Goal: Task Accomplishment & Management: Complete application form

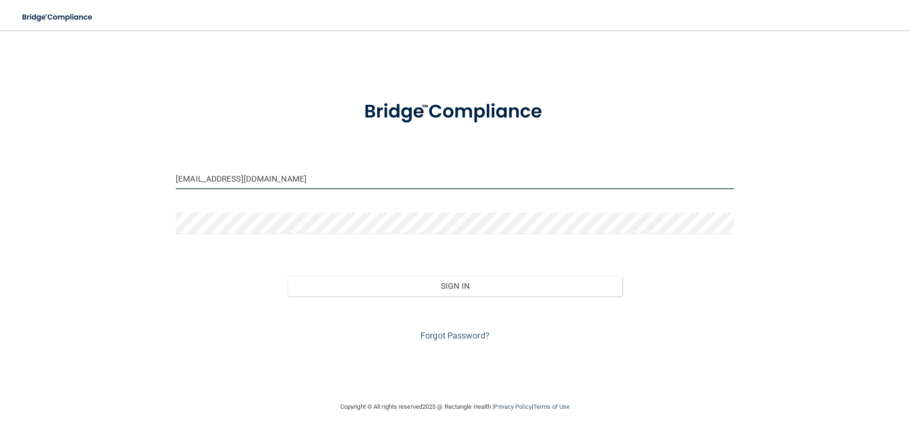
click at [278, 181] on input "[EMAIL_ADDRESS][DOMAIN_NAME]" at bounding box center [455, 178] width 558 height 21
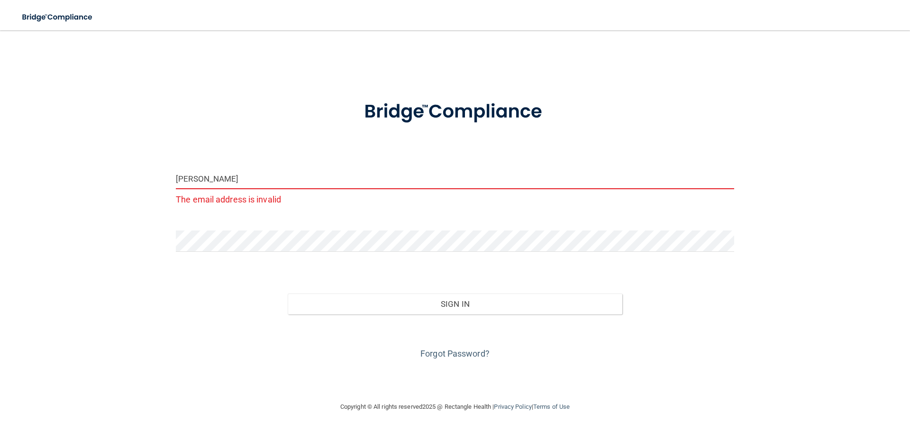
type input "[EMAIL_ADDRESS][DOMAIN_NAME]"
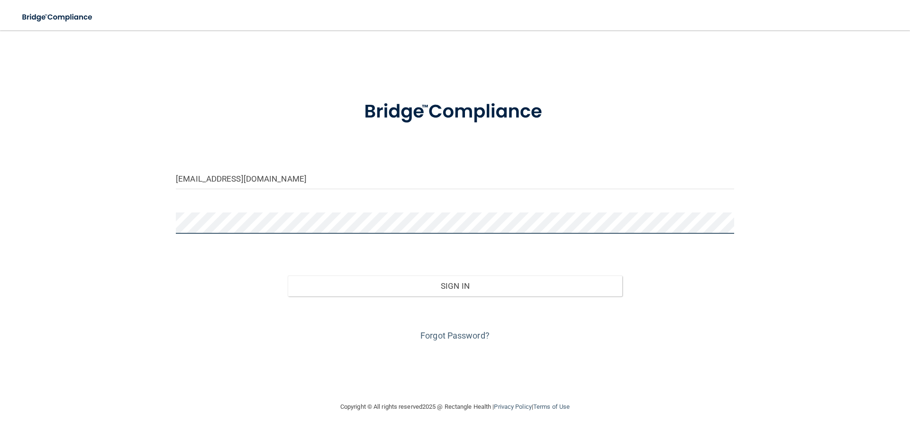
click at [288, 275] on button "Sign In" at bounding box center [455, 285] width 335 height 21
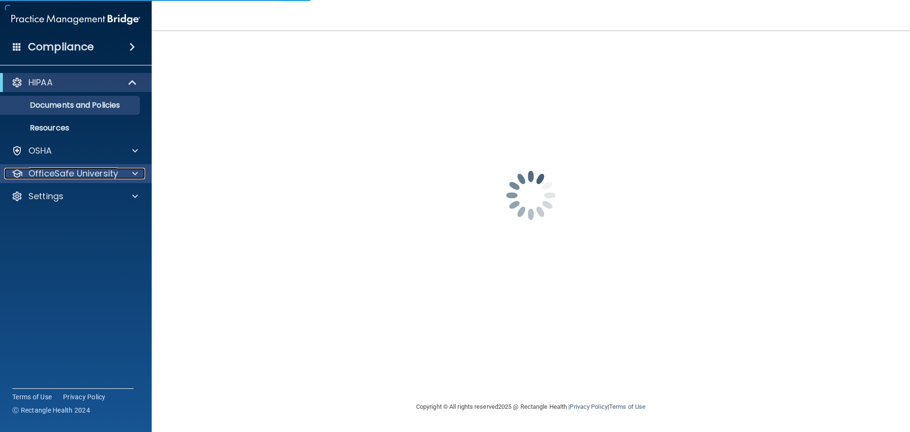
click at [135, 175] on span at bounding box center [135, 173] width 6 height 11
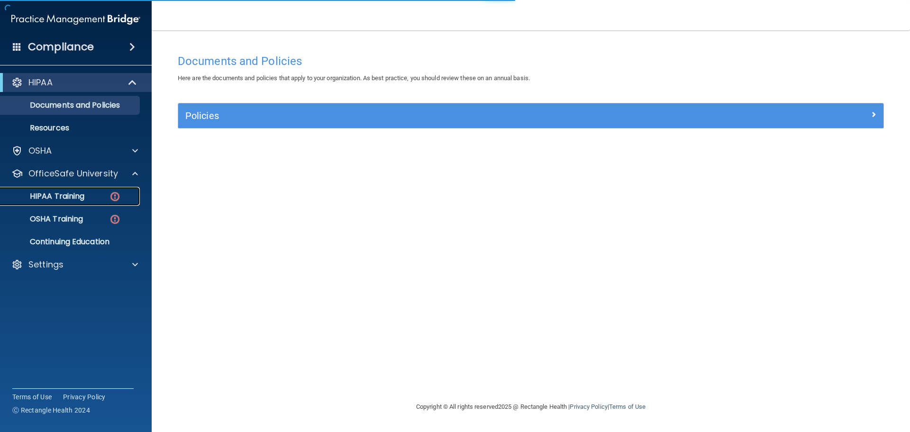
click at [93, 197] on div "HIPAA Training" at bounding box center [70, 195] width 129 height 9
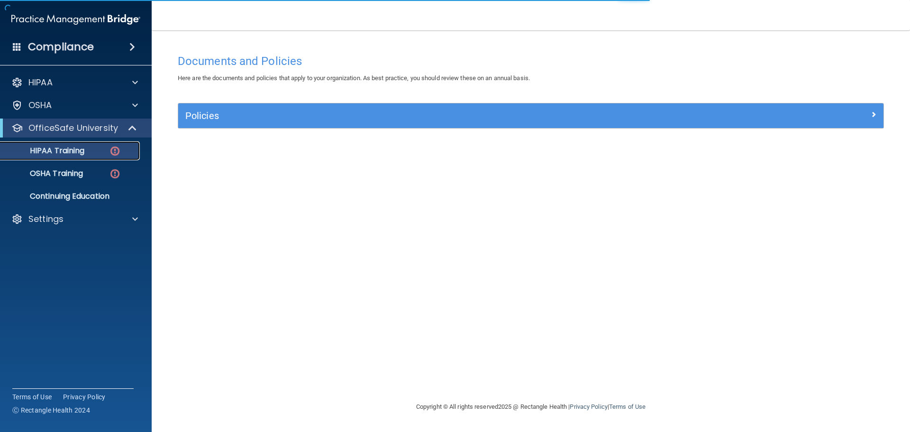
click at [72, 153] on p "HIPAA Training" at bounding box center [45, 150] width 78 height 9
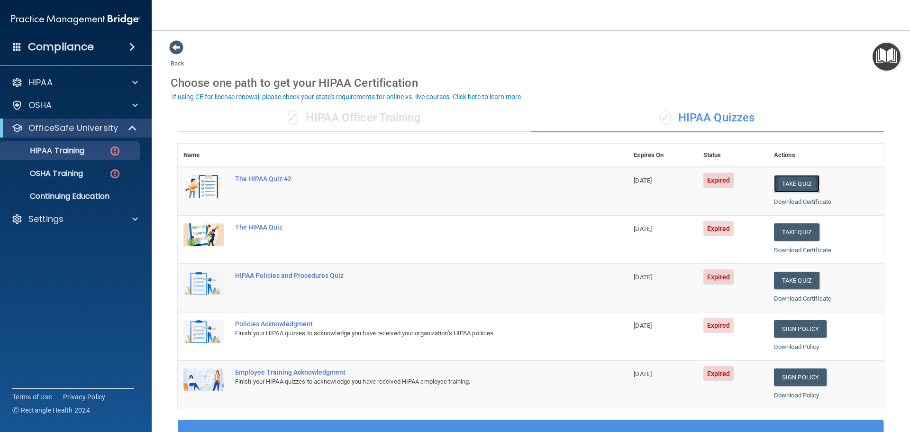
click at [785, 187] on button "Take Quiz" at bounding box center [796, 184] width 45 height 18
click at [797, 235] on button "Take Quiz" at bounding box center [796, 232] width 45 height 18
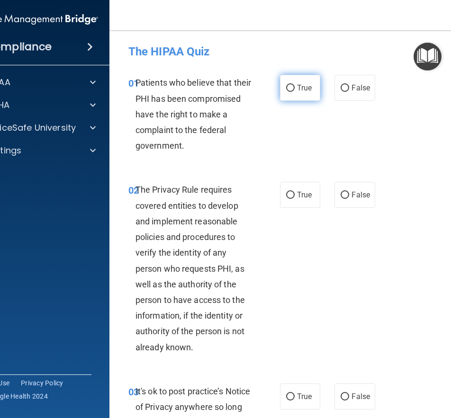
click at [288, 79] on label "True" at bounding box center [300, 88] width 40 height 26
click at [288, 85] on input "True" at bounding box center [290, 88] width 9 height 7
radio input "true"
click at [298, 196] on span "True" at bounding box center [304, 194] width 15 height 9
click at [295, 196] on input "True" at bounding box center [290, 195] width 9 height 7
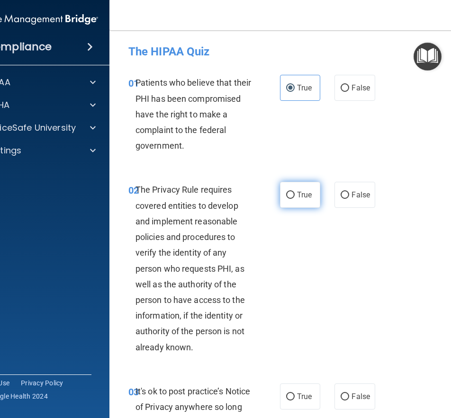
radio input "true"
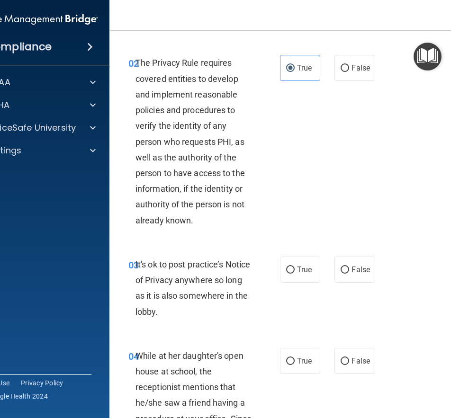
scroll to position [190, 0]
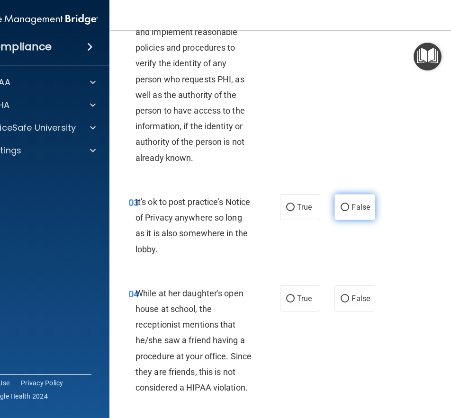
click at [357, 210] on span "False" at bounding box center [361, 207] width 18 height 9
click at [349, 210] on input "False" at bounding box center [345, 207] width 9 height 7
radio input "true"
click at [362, 300] on span "False" at bounding box center [361, 298] width 18 height 9
click at [349, 300] on input "False" at bounding box center [345, 299] width 9 height 7
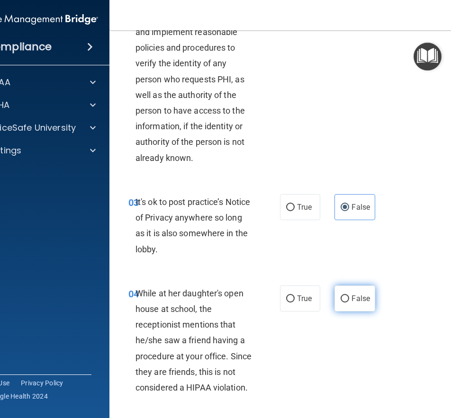
radio input "true"
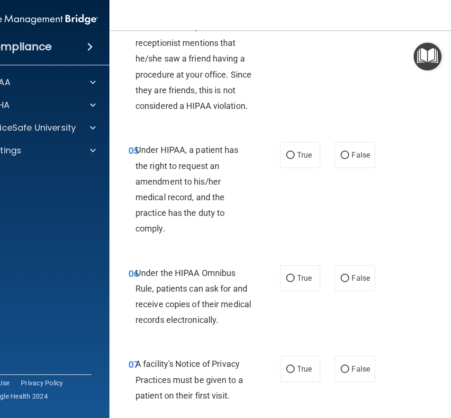
scroll to position [474, 0]
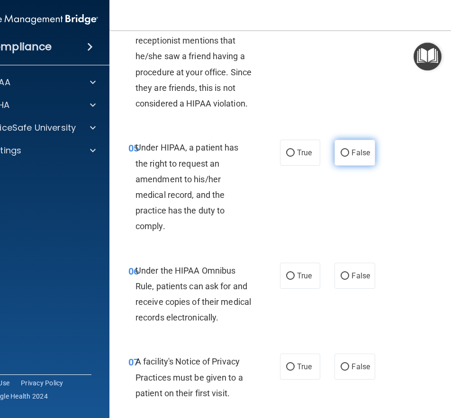
click at [362, 158] on label "False" at bounding box center [354, 153] width 40 height 26
click at [349, 157] on input "False" at bounding box center [345, 153] width 9 height 7
radio input "true"
click at [280, 282] on label "True" at bounding box center [300, 276] width 40 height 26
click at [286, 280] on input "True" at bounding box center [290, 276] width 9 height 7
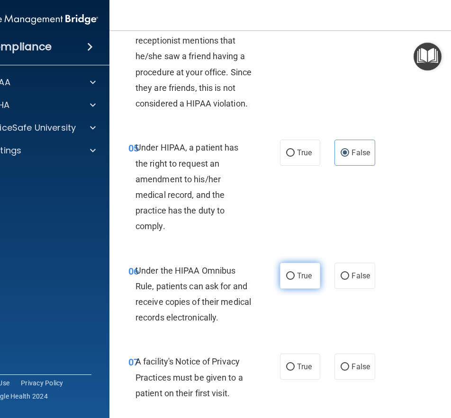
radio input "true"
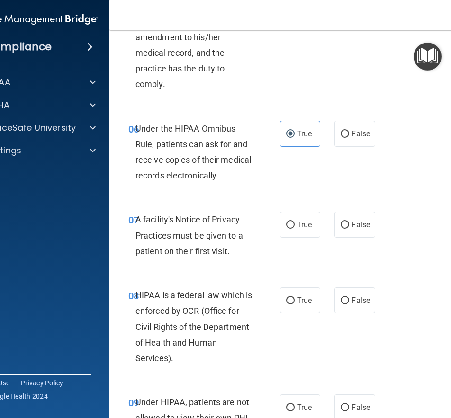
scroll to position [663, 0]
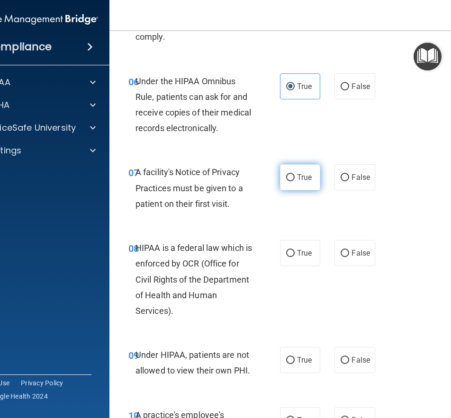
click at [299, 183] on label "True" at bounding box center [300, 177] width 40 height 26
click at [295, 181] on input "True" at bounding box center [290, 177] width 9 height 7
radio input "true"
click at [301, 249] on span "True" at bounding box center [304, 253] width 15 height 9
click at [295, 250] on input "True" at bounding box center [290, 253] width 9 height 7
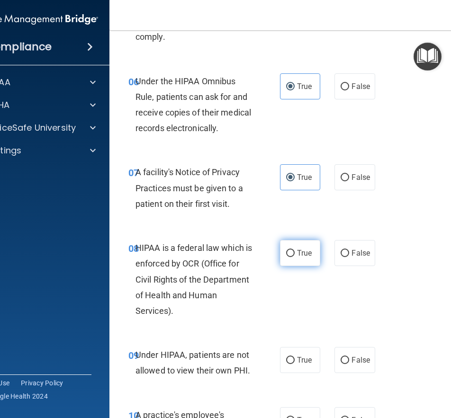
radio input "true"
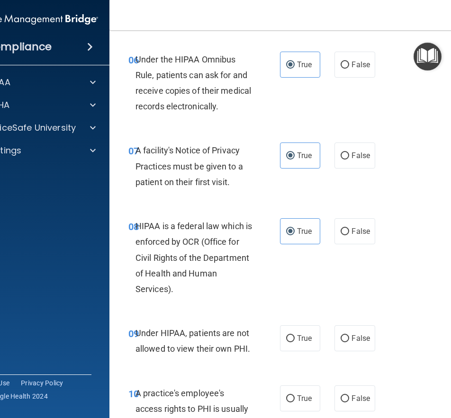
scroll to position [805, 0]
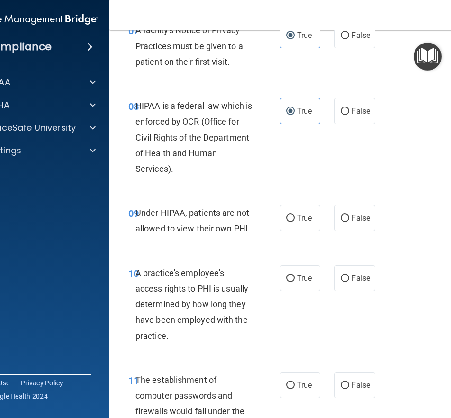
drag, startPoint x: 345, startPoint y: 217, endPoint x: 350, endPoint y: 239, distance: 22.2
click at [346, 217] on label "False" at bounding box center [354, 218] width 40 height 26
click at [346, 217] on input "False" at bounding box center [345, 218] width 9 height 7
radio input "true"
click at [352, 280] on span "False" at bounding box center [361, 278] width 18 height 9
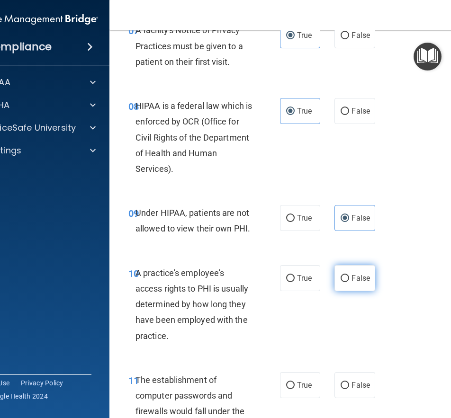
click at [349, 280] on input "False" at bounding box center [345, 278] width 9 height 7
radio input "true"
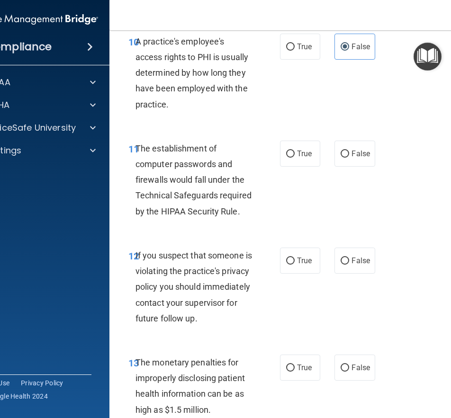
scroll to position [1042, 0]
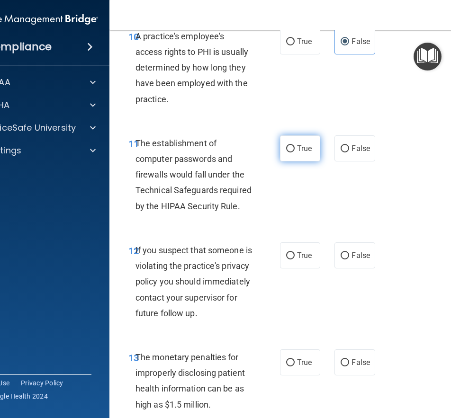
click at [287, 142] on label "True" at bounding box center [300, 148] width 40 height 26
click at [287, 145] on input "True" at bounding box center [290, 148] width 9 height 7
radio input "true"
click at [355, 256] on span "False" at bounding box center [361, 255] width 18 height 9
click at [349, 256] on input "False" at bounding box center [345, 256] width 9 height 7
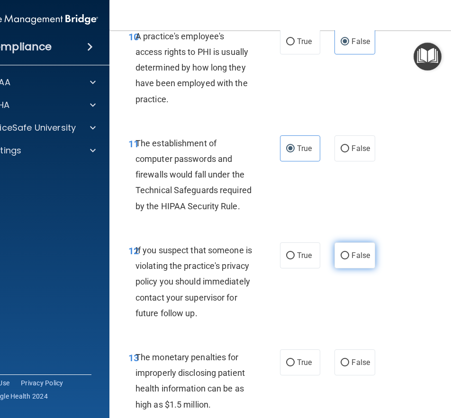
radio input "true"
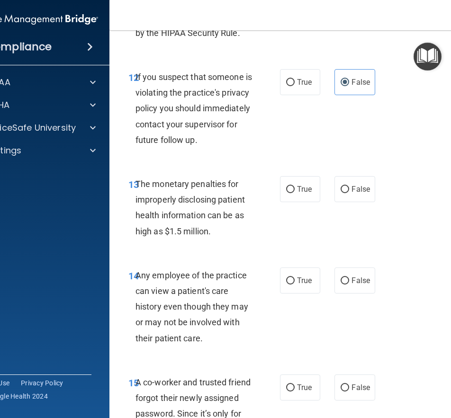
scroll to position [1232, 0]
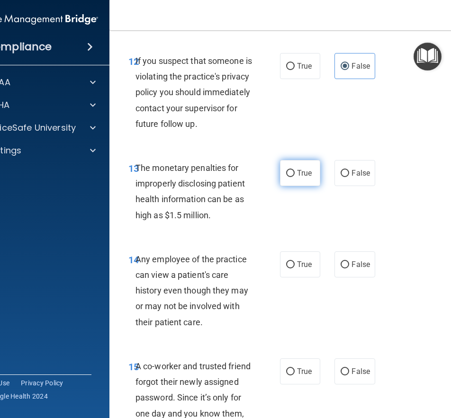
click at [291, 186] on label "True" at bounding box center [300, 173] width 40 height 26
click at [291, 177] on input "True" at bounding box center [290, 173] width 9 height 7
radio input "true"
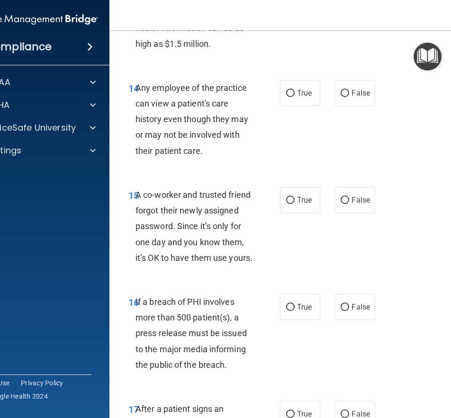
scroll to position [1421, 0]
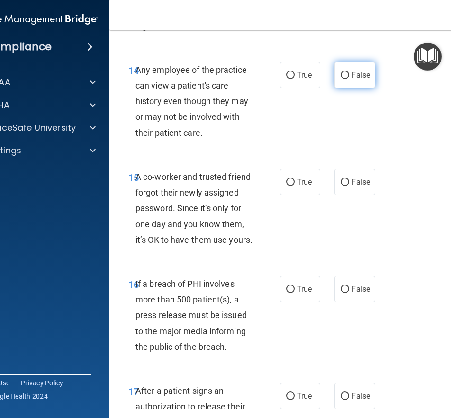
click at [352, 88] on label "False" at bounding box center [354, 75] width 40 height 26
click at [349, 79] on input "False" at bounding box center [345, 75] width 9 height 7
radio input "true"
click at [358, 187] on span "False" at bounding box center [361, 182] width 18 height 9
click at [349, 186] on input "False" at bounding box center [345, 182] width 9 height 7
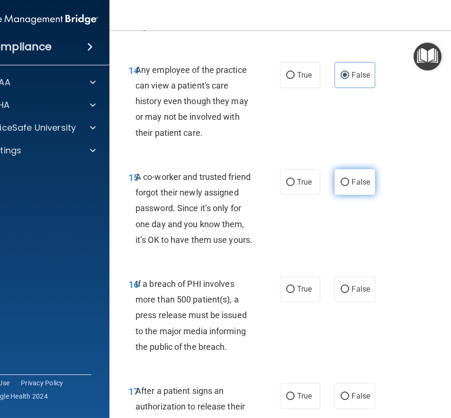
radio input "true"
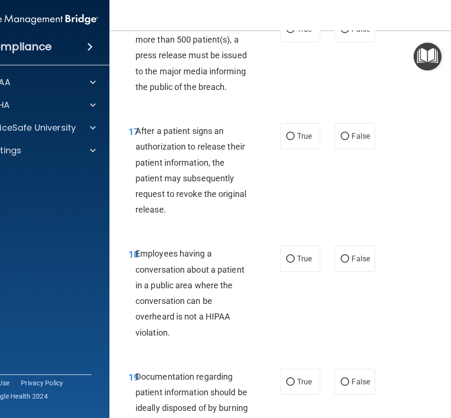
scroll to position [1658, 0]
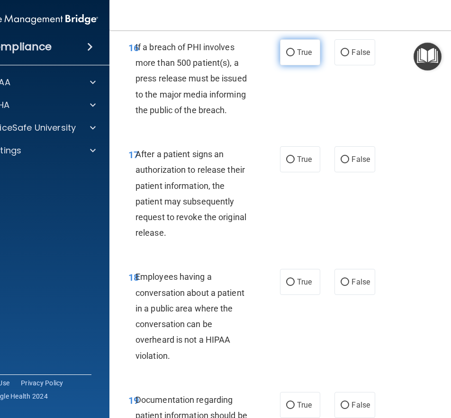
click at [300, 57] on span "True" at bounding box center [304, 52] width 15 height 9
click at [295, 56] on input "True" at bounding box center [290, 52] width 9 height 7
radio input "true"
click at [282, 172] on label "True" at bounding box center [300, 159] width 40 height 26
click at [286, 163] on input "True" at bounding box center [290, 159] width 9 height 7
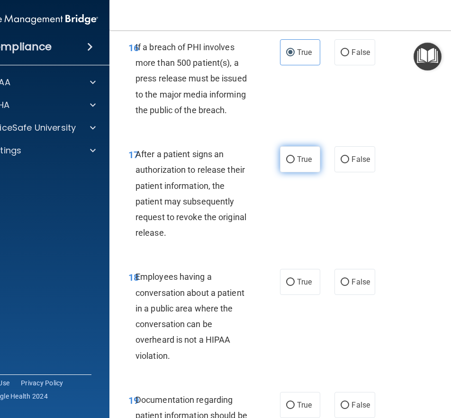
radio input "true"
click at [353, 295] on label "False" at bounding box center [354, 282] width 40 height 26
click at [349, 286] on input "False" at bounding box center [345, 282] width 9 height 7
radio input "true"
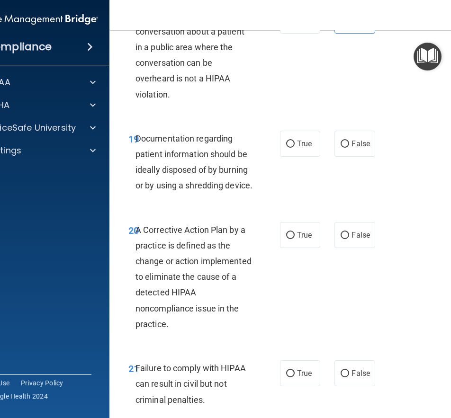
scroll to position [1942, 0]
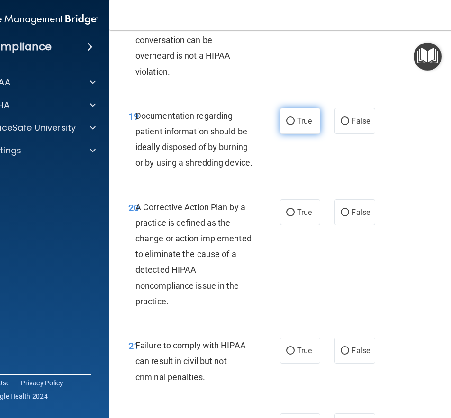
click at [291, 134] on label "True" at bounding box center [300, 121] width 40 height 26
click at [291, 125] on input "True" at bounding box center [290, 121] width 9 height 7
radio input "true"
click at [289, 226] on label "True" at bounding box center [300, 212] width 40 height 26
click at [289, 217] on input "True" at bounding box center [290, 212] width 9 height 7
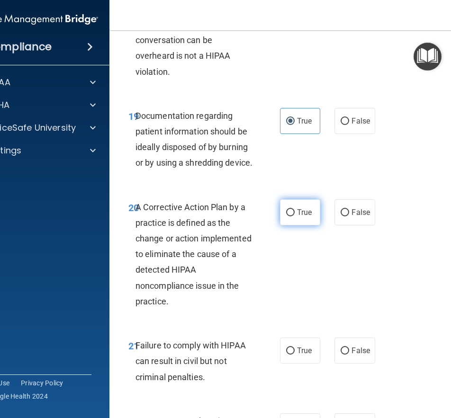
radio input "true"
click at [361, 355] on span "False" at bounding box center [361, 350] width 18 height 9
click at [349, 355] on input "False" at bounding box center [345, 351] width 9 height 7
radio input "true"
click at [423, 96] on div "18 Employees having a conversation about a patient in a public area where the c…" at bounding box center [301, 34] width 360 height 123
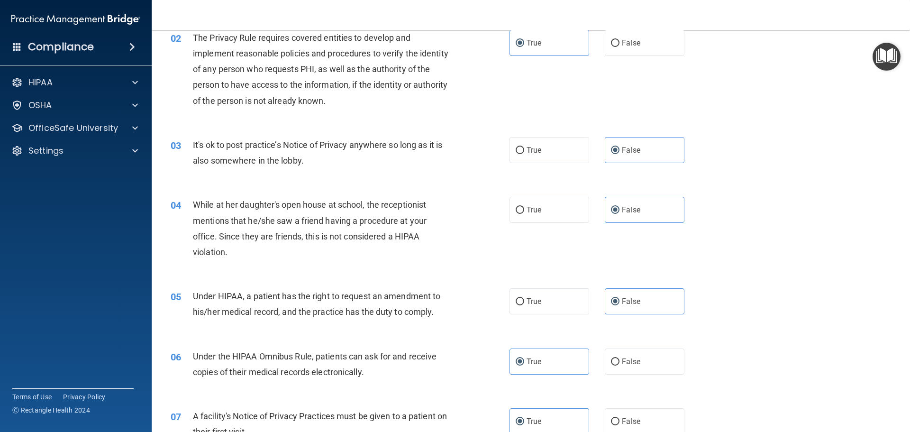
scroll to position [0, 0]
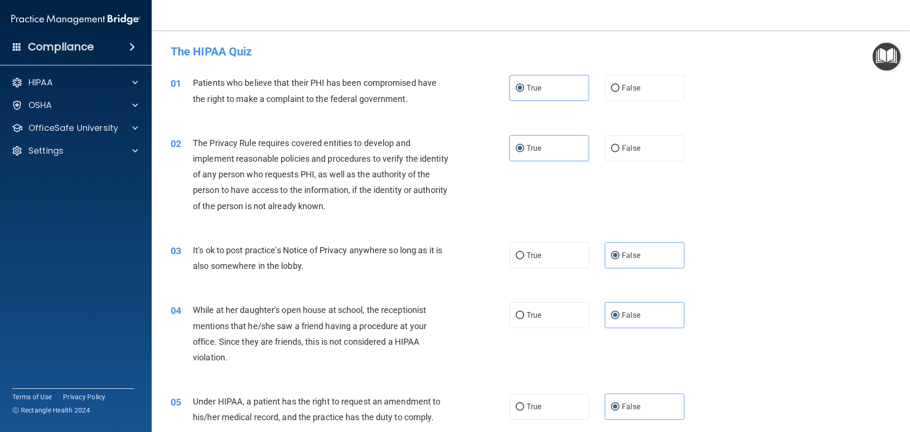
click at [126, 41] on div "Compliance" at bounding box center [76, 46] width 152 height 21
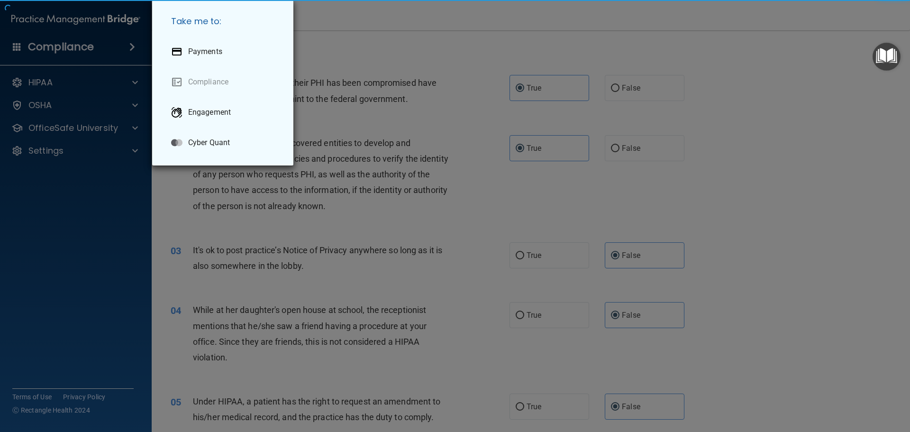
click at [117, 23] on div "Take me to: Payments Compliance Engagement Cyber Quant" at bounding box center [455, 216] width 910 height 432
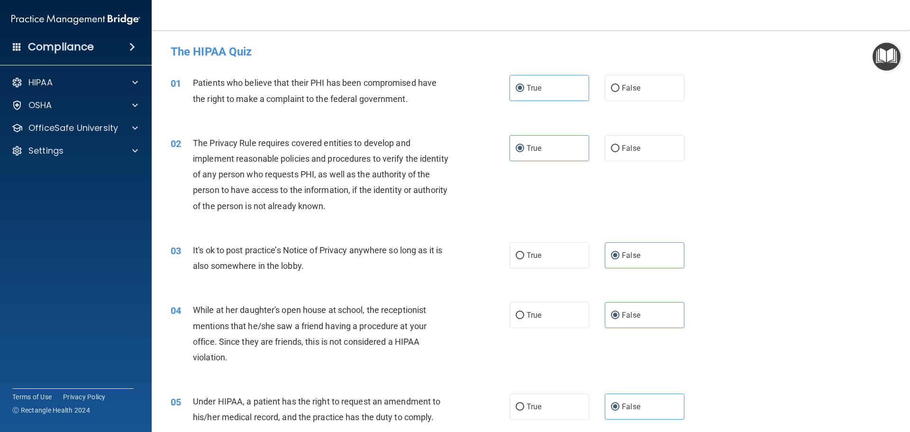
click at [116, 16] on div at bounding box center [455, 216] width 910 height 432
click at [103, 16] on img at bounding box center [75, 19] width 129 height 19
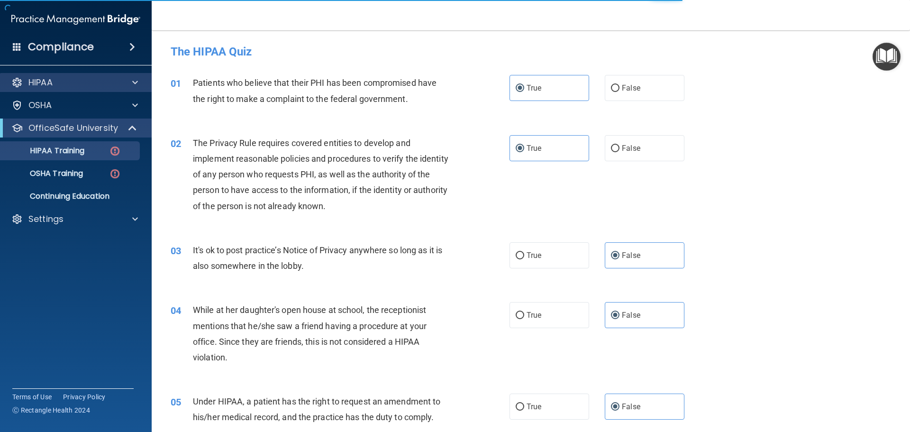
click at [66, 91] on div "HIPAA" at bounding box center [76, 82] width 152 height 19
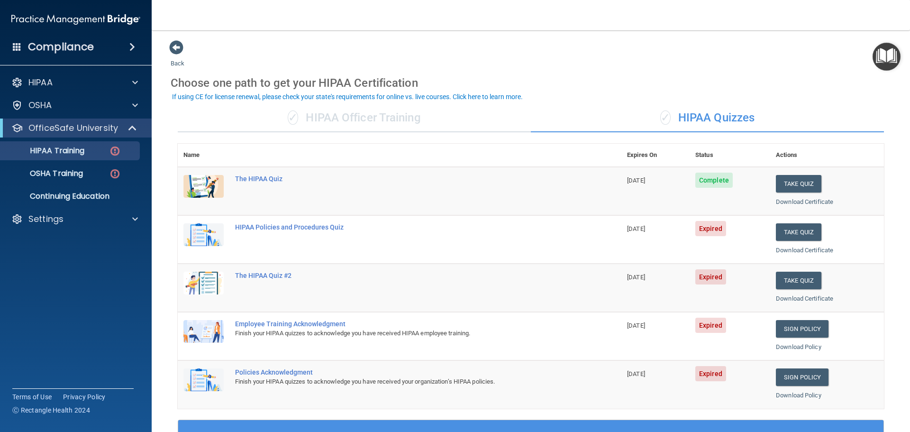
click at [134, 52] on span at bounding box center [132, 46] width 6 height 11
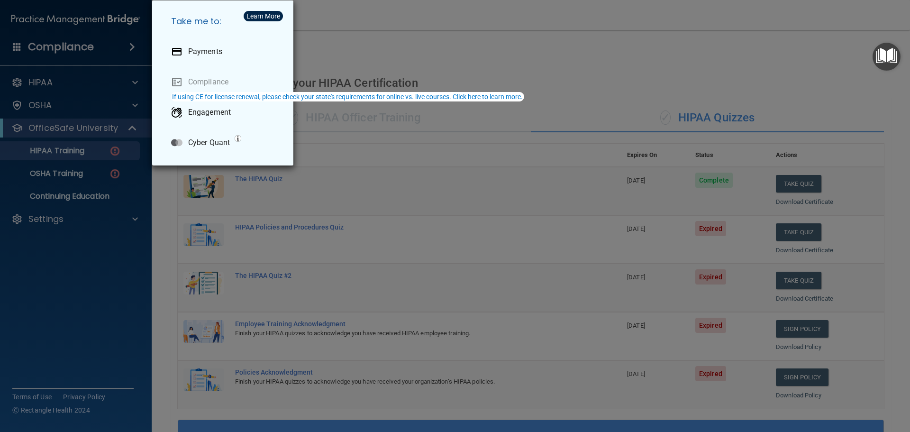
click at [525, 37] on div "Take me to: Payments Compliance Engagement Cyber Quant" at bounding box center [455, 216] width 910 height 432
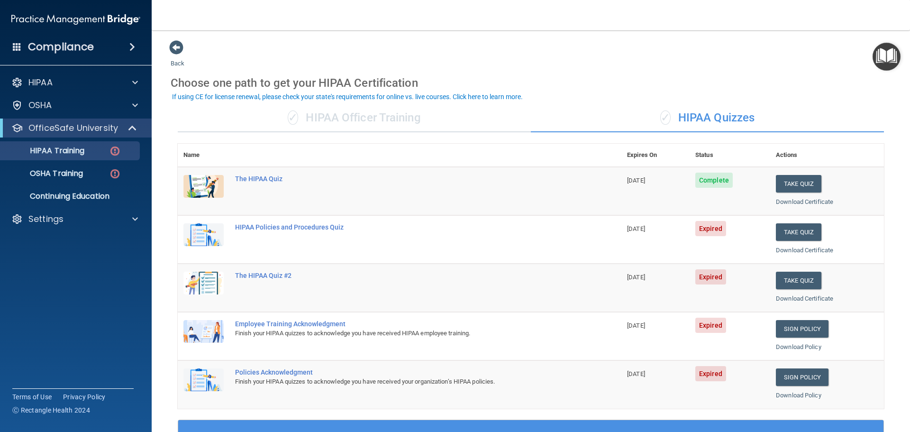
click at [160, 47] on main "Back Choose one path to get your HIPAA Certification ✓ HIPAA Officer Training ✓…" at bounding box center [531, 230] width 758 height 401
click at [170, 47] on span at bounding box center [176, 47] width 14 height 14
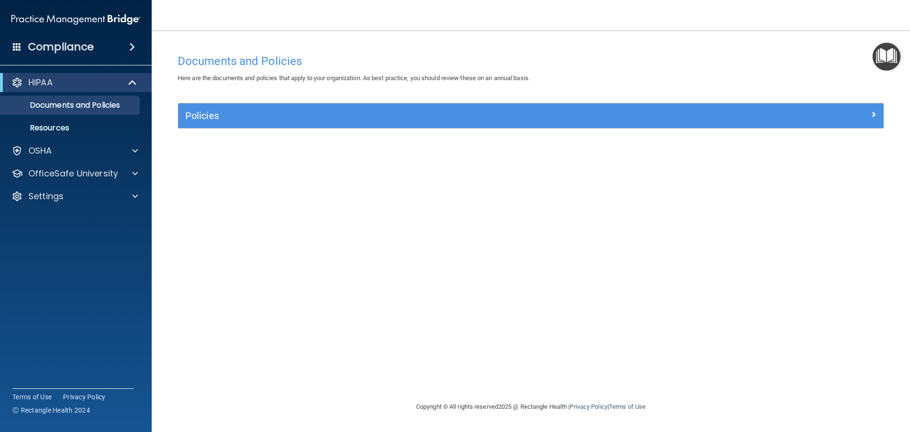
click at [135, 46] on span at bounding box center [132, 46] width 6 height 11
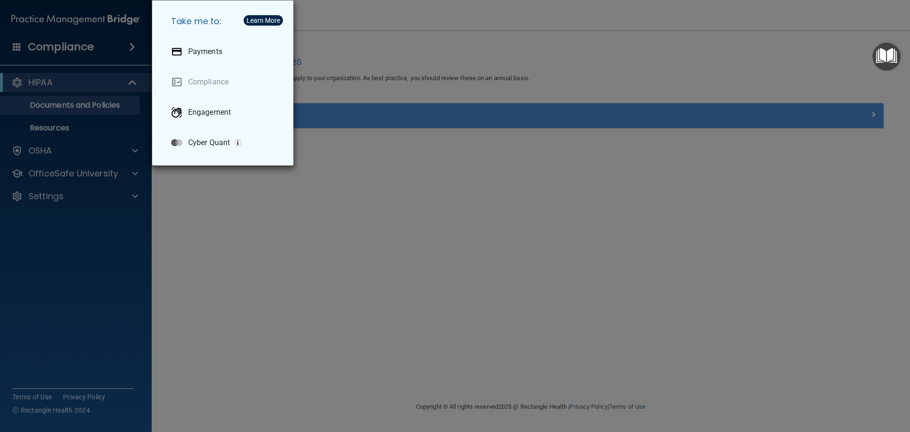
click at [291, 268] on div "Take me to: Payments Compliance Engagement Cyber Quant" at bounding box center [455, 216] width 910 height 432
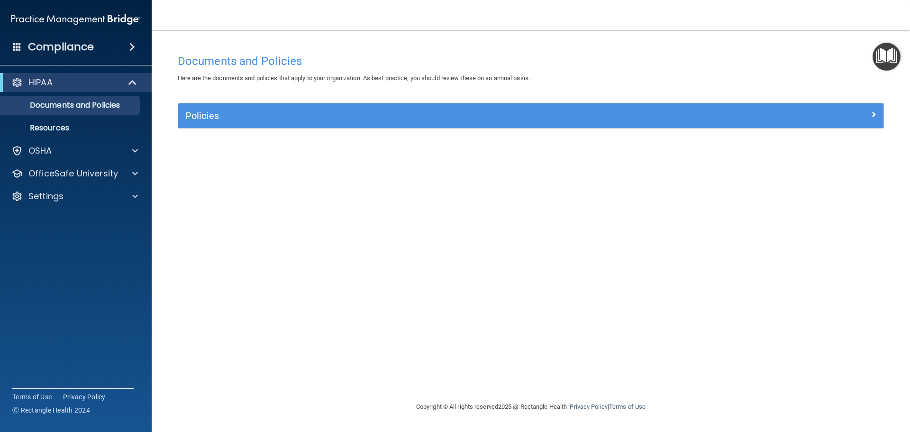
click at [10, 46] on div "Compliance" at bounding box center [76, 46] width 152 height 21
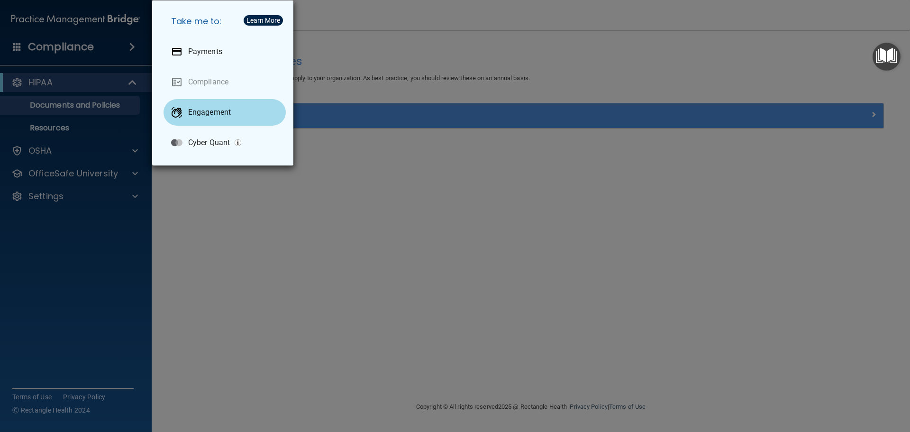
drag, startPoint x: 539, startPoint y: 246, endPoint x: 212, endPoint y: 88, distance: 363.2
click at [535, 246] on div "Take me to: Payments Compliance Engagement Cyber Quant" at bounding box center [455, 216] width 910 height 432
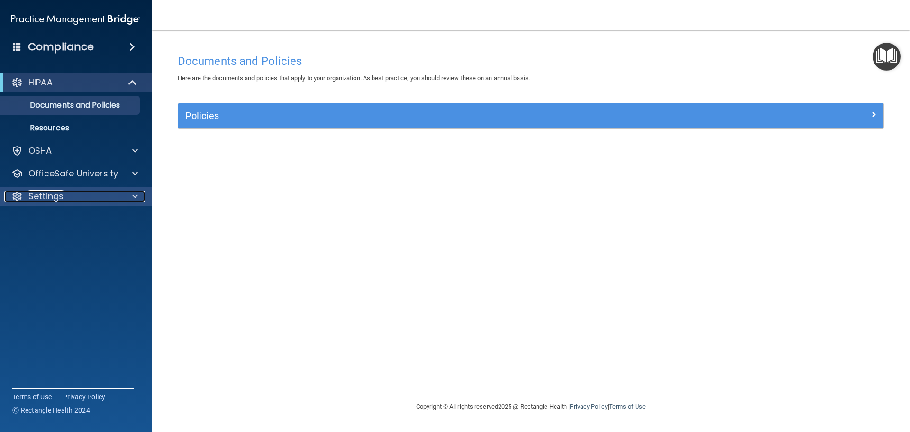
click at [131, 198] on div at bounding box center [134, 195] width 24 height 11
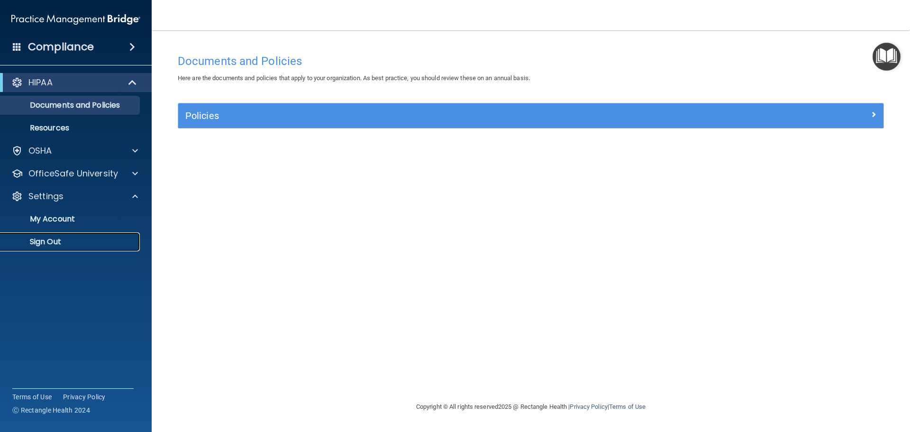
click at [41, 241] on p "Sign Out" at bounding box center [70, 241] width 129 height 9
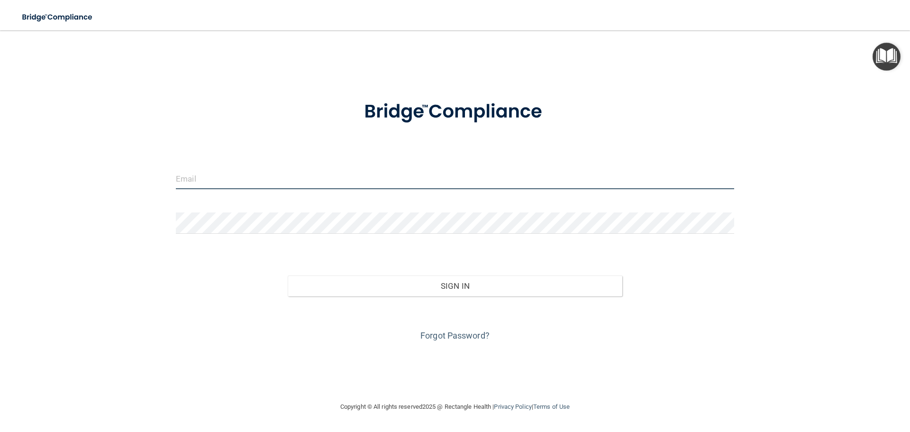
type input "[EMAIL_ADDRESS][DOMAIN_NAME]"
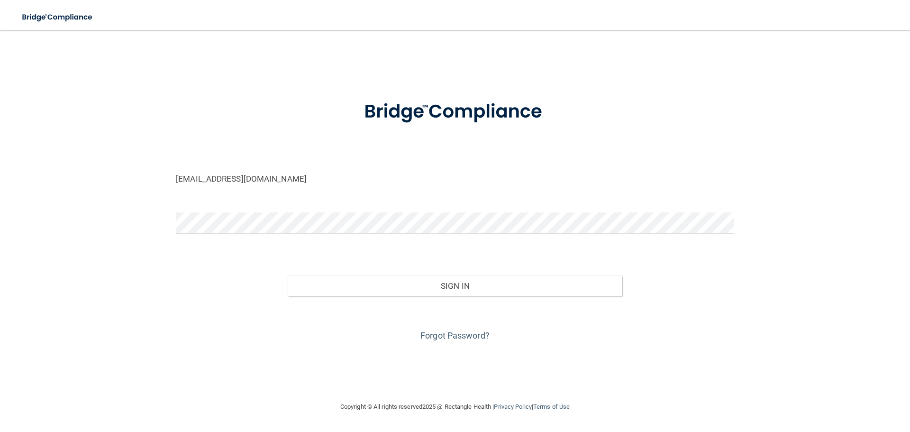
drag, startPoint x: 819, startPoint y: 133, endPoint x: 888, endPoint y: 2, distance: 148.2
click at [820, 130] on div "[EMAIL_ADDRESS][DOMAIN_NAME] Invalid email/password. You don't have permission …" at bounding box center [455, 216] width 872 height 352
